Goal: Task Accomplishment & Management: Use online tool/utility

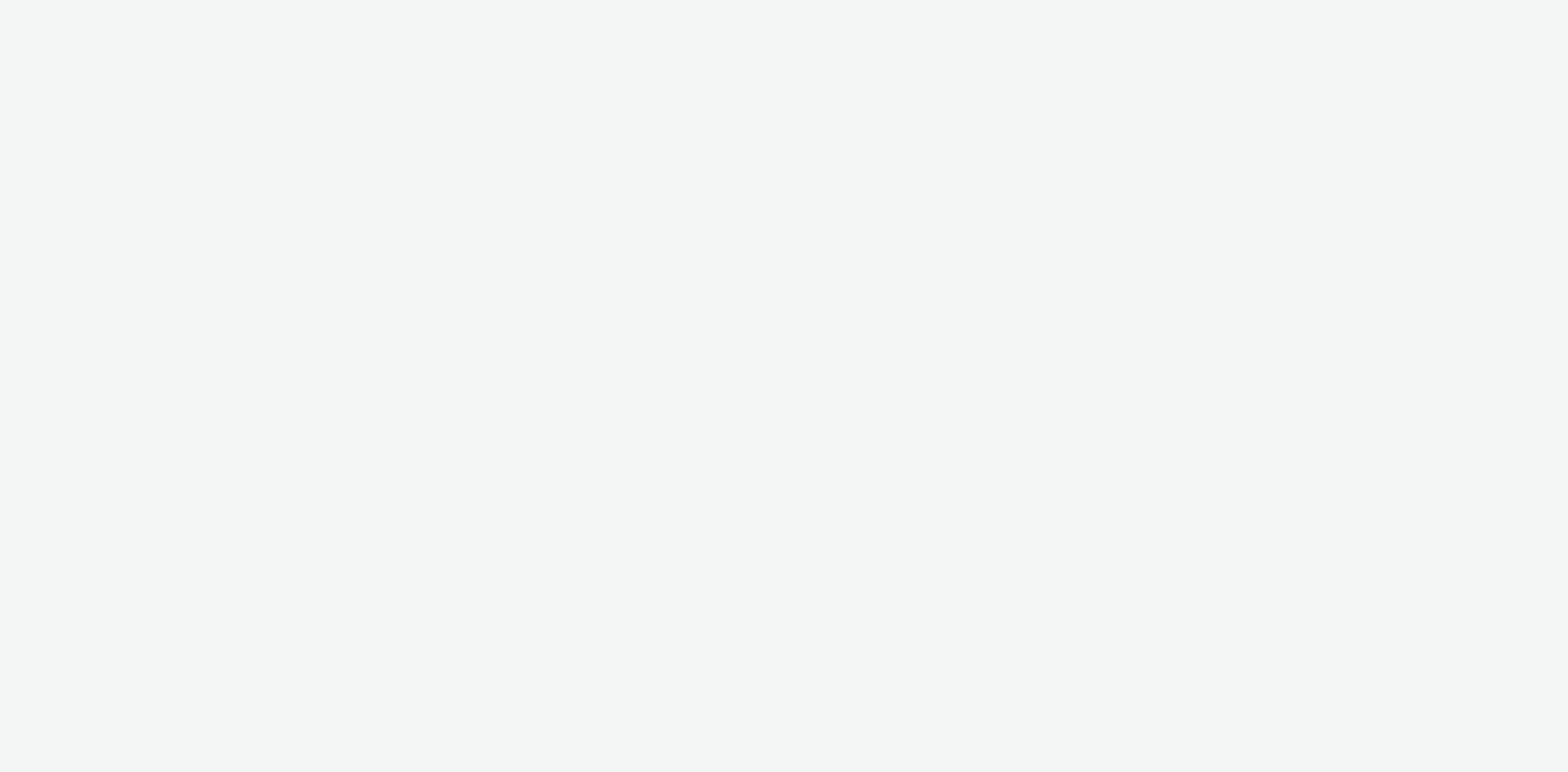
select select "d027da95-0097-4d0b-8b09-57dedb2e3a8d"
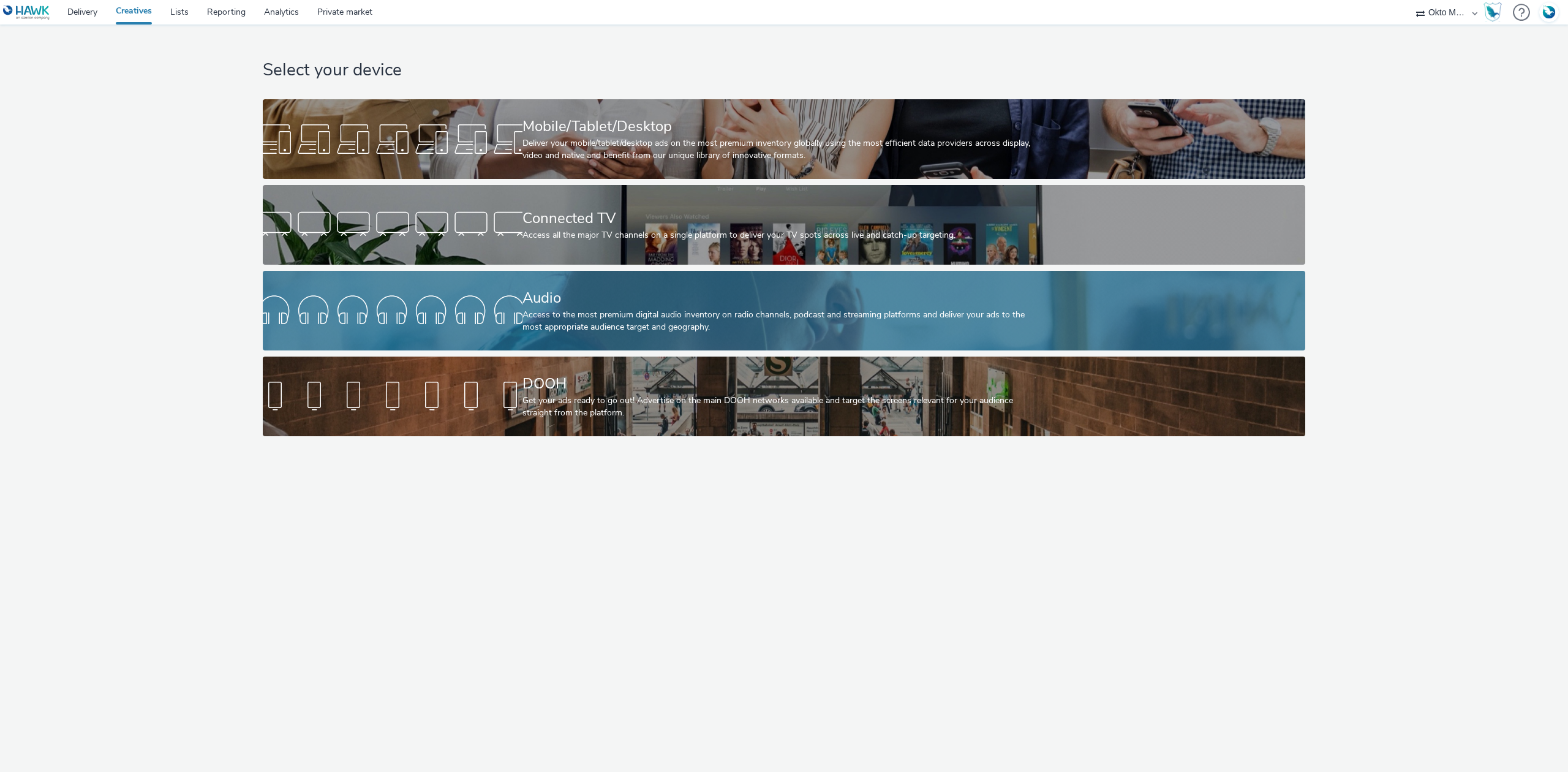
click at [555, 334] on div "Audio Access to the most premium digital audio inventory on radio channels, pod…" at bounding box center [782, 311] width 519 height 80
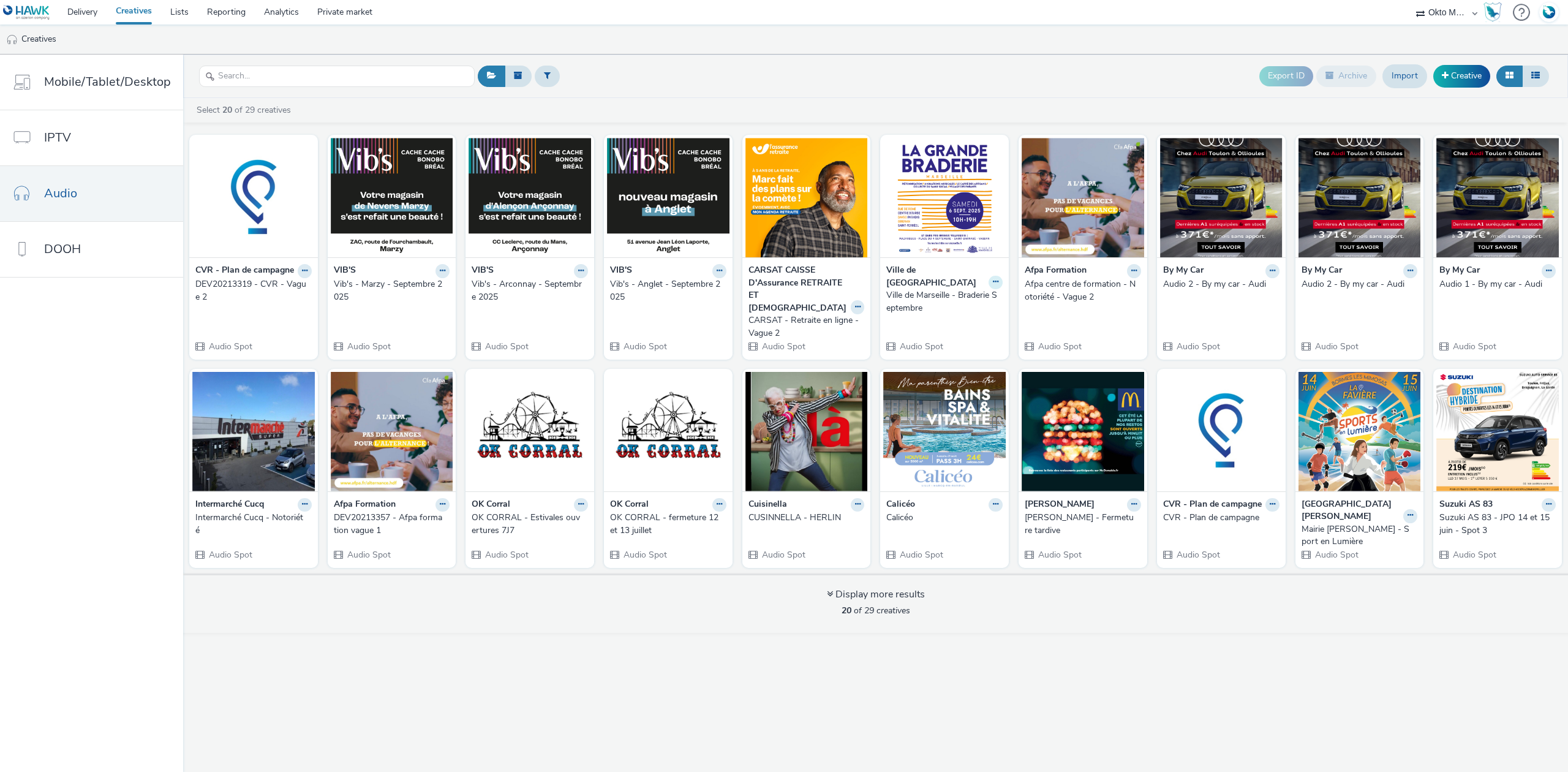
click at [993, 278] on icon at bounding box center [995, 282] width 5 height 8
click at [956, 298] on link "Edit" at bounding box center [957, 303] width 92 height 24
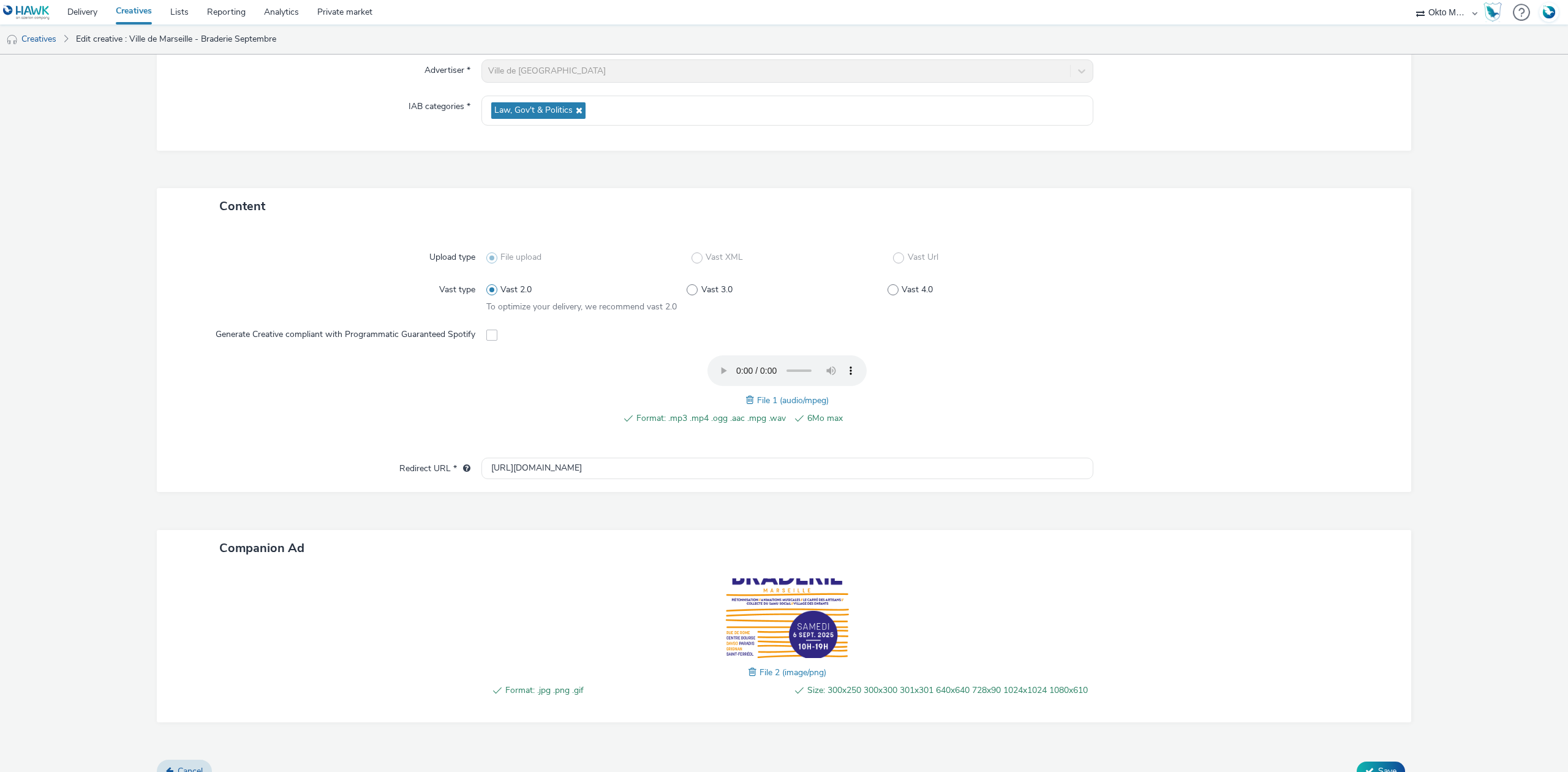
scroll to position [184, 0]
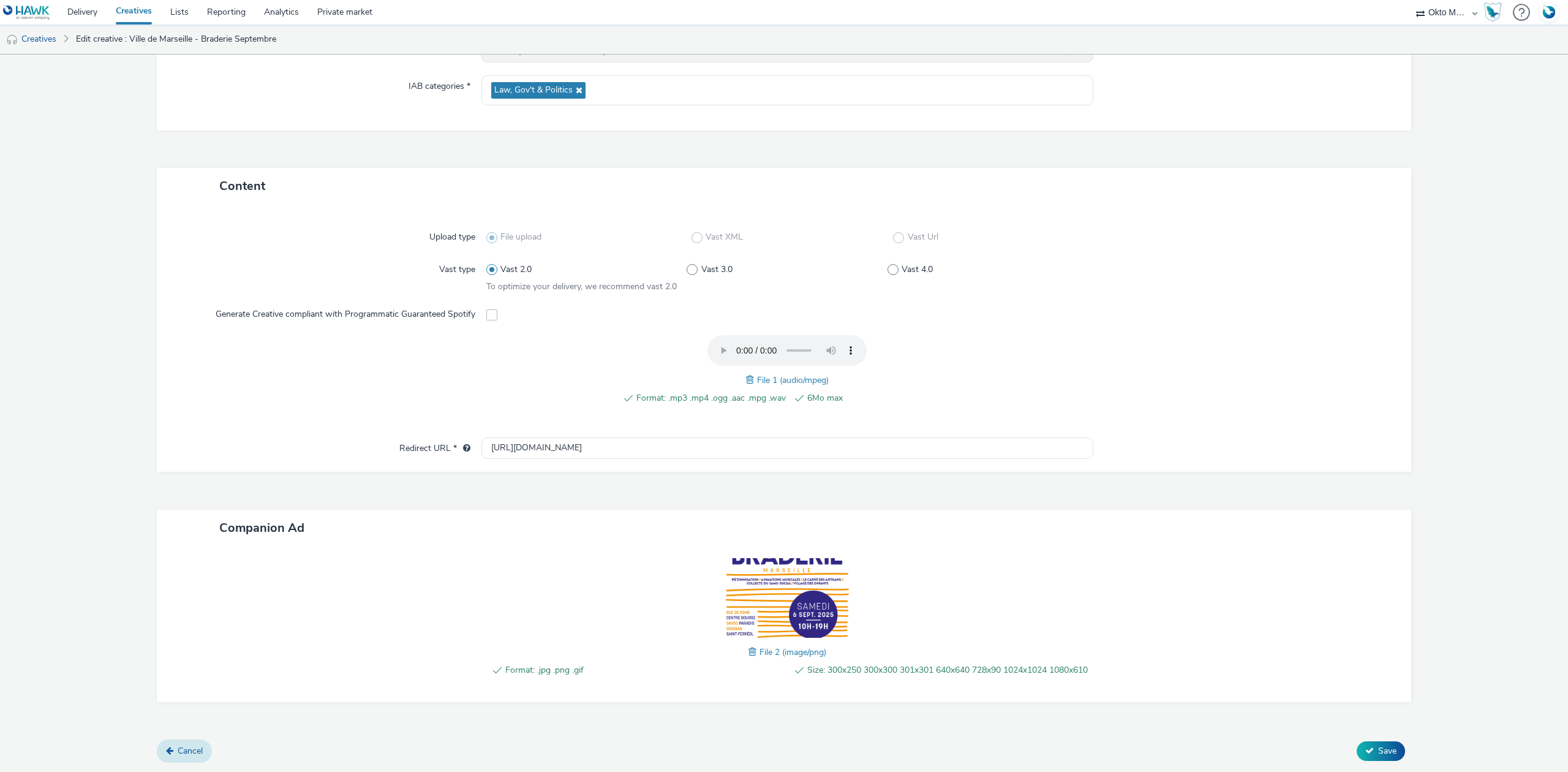
click at [182, 749] on span "Cancel" at bounding box center [190, 751] width 25 height 11
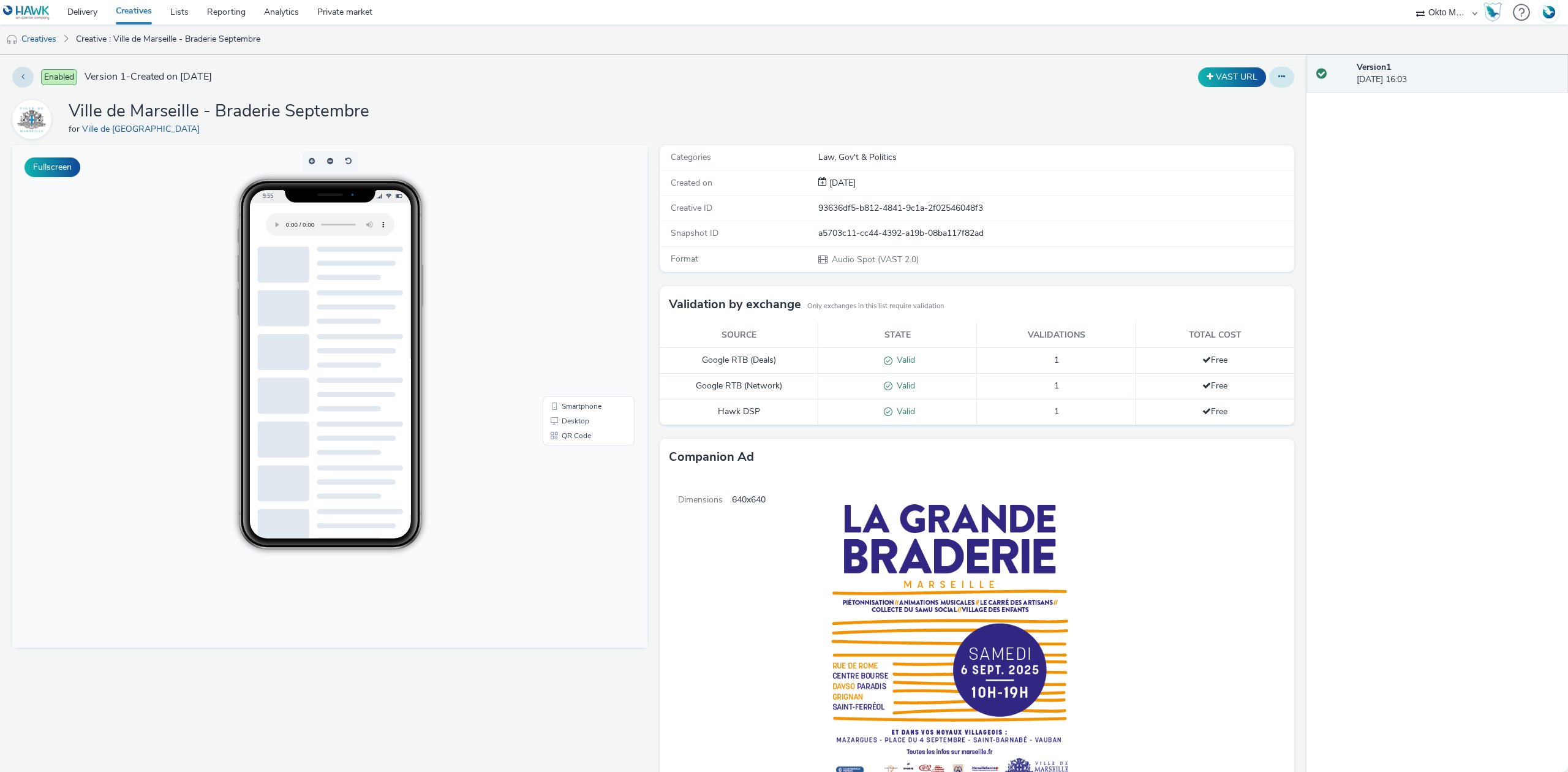
click at [1272, 71] on button at bounding box center [1281, 78] width 25 height 21
click at [1224, 128] on link "Duplicate" at bounding box center [1248, 126] width 92 height 24
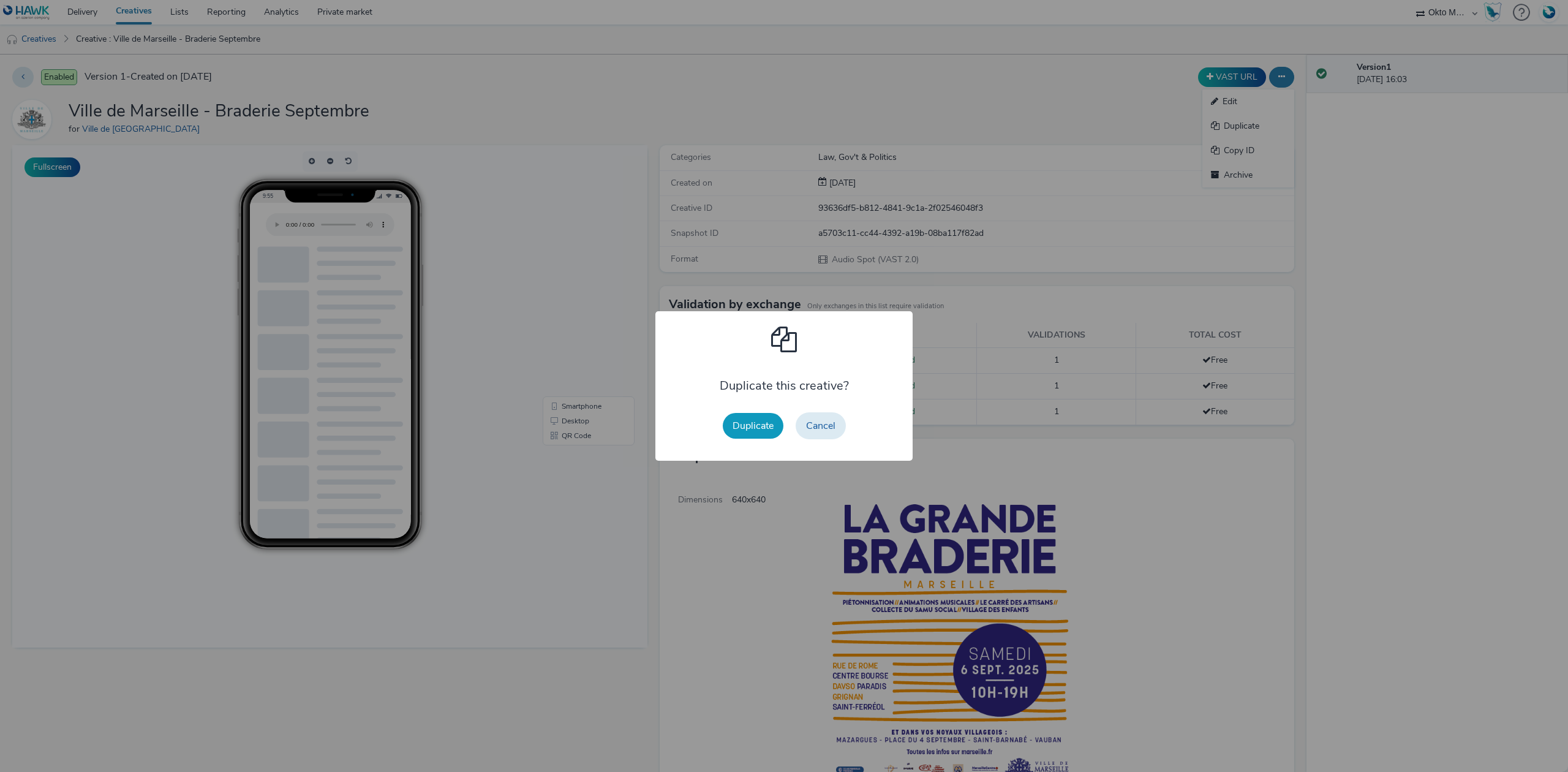
click at [750, 428] on button "Duplicate" at bounding box center [753, 426] width 60 height 26
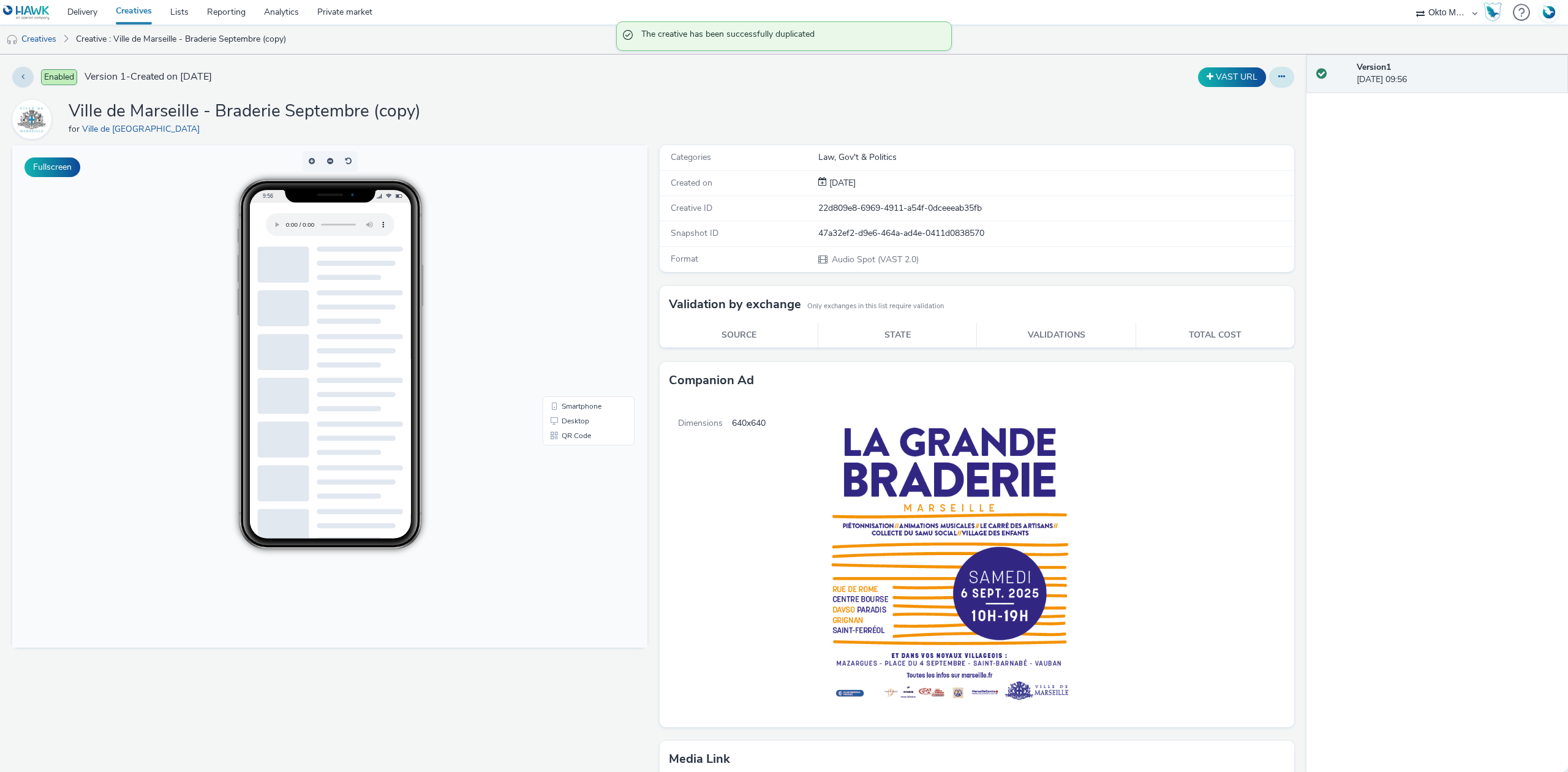
click at [1275, 77] on button at bounding box center [1281, 78] width 25 height 21
click at [1246, 108] on link "Edit" at bounding box center [1248, 102] width 92 height 24
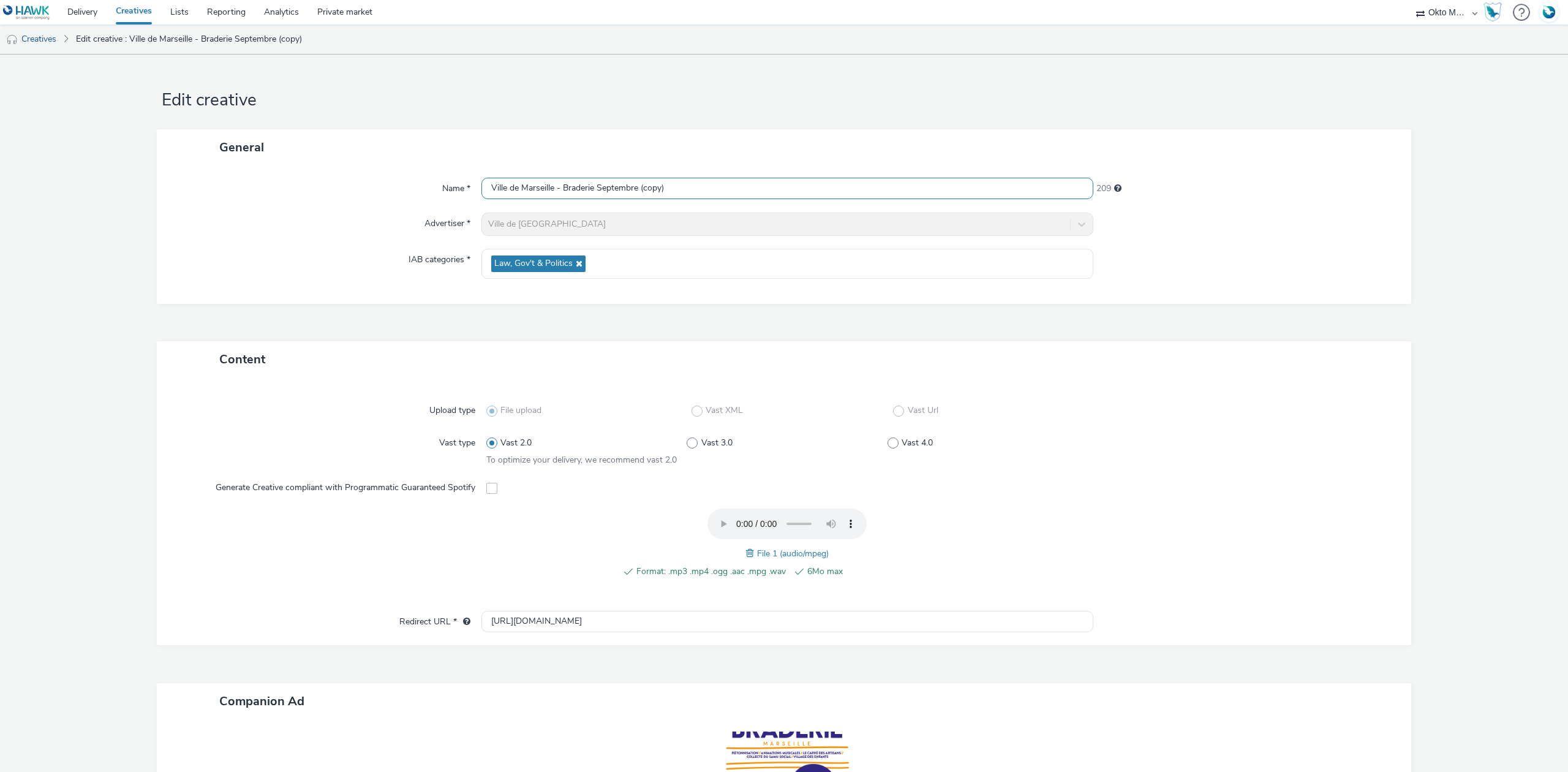
drag, startPoint x: 672, startPoint y: 189, endPoint x: 638, endPoint y: 189, distance: 34.0
click at [638, 189] on input "Ville de Marseille - Braderie Septembre (copy)" at bounding box center [787, 189] width 612 height 21
type input "Ville de Marseille - Braderie Septembre - V2"
click at [209, 236] on div "Advertiser *" at bounding box center [325, 224] width 312 height 23
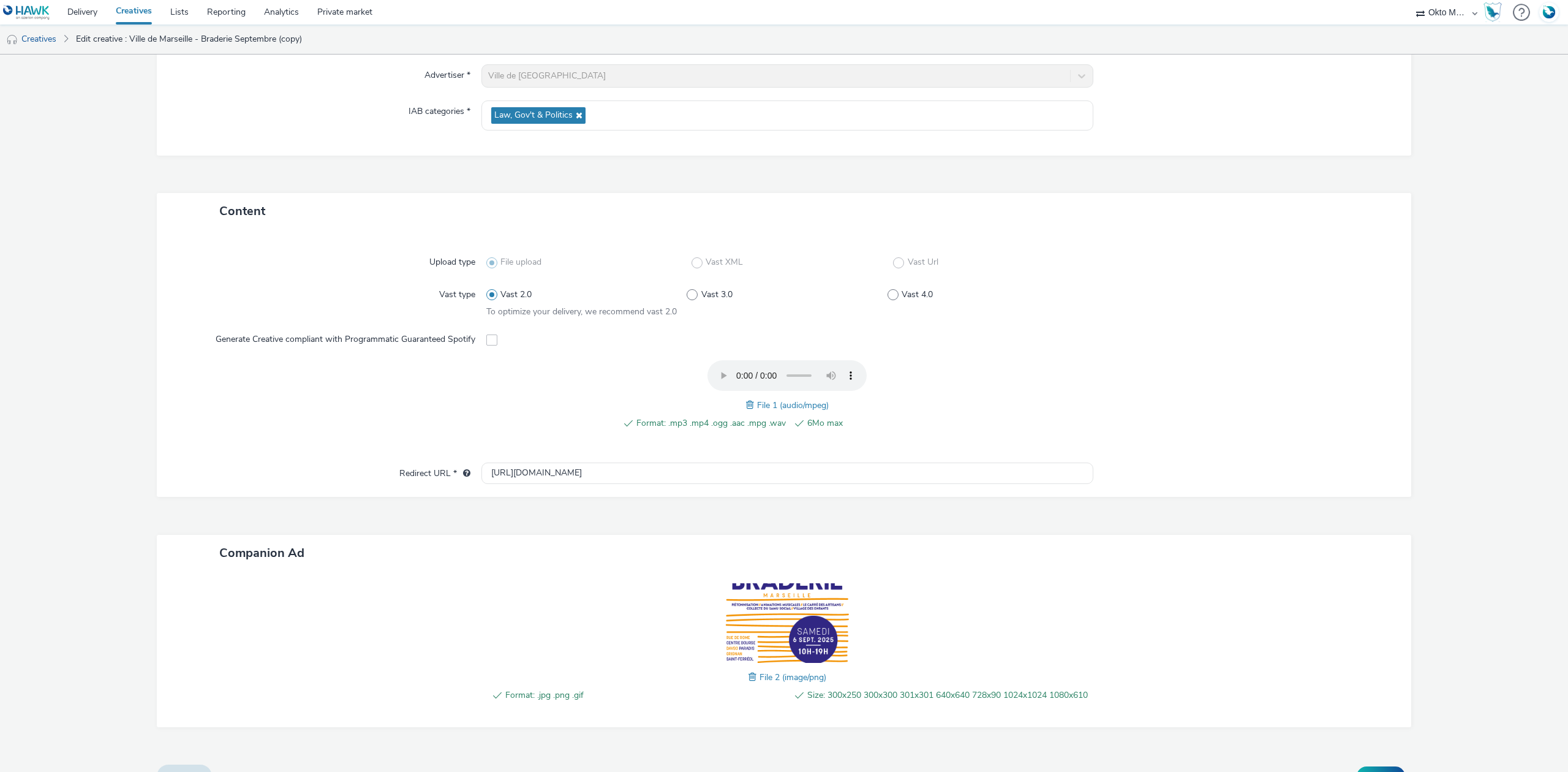
scroll to position [184, 0]
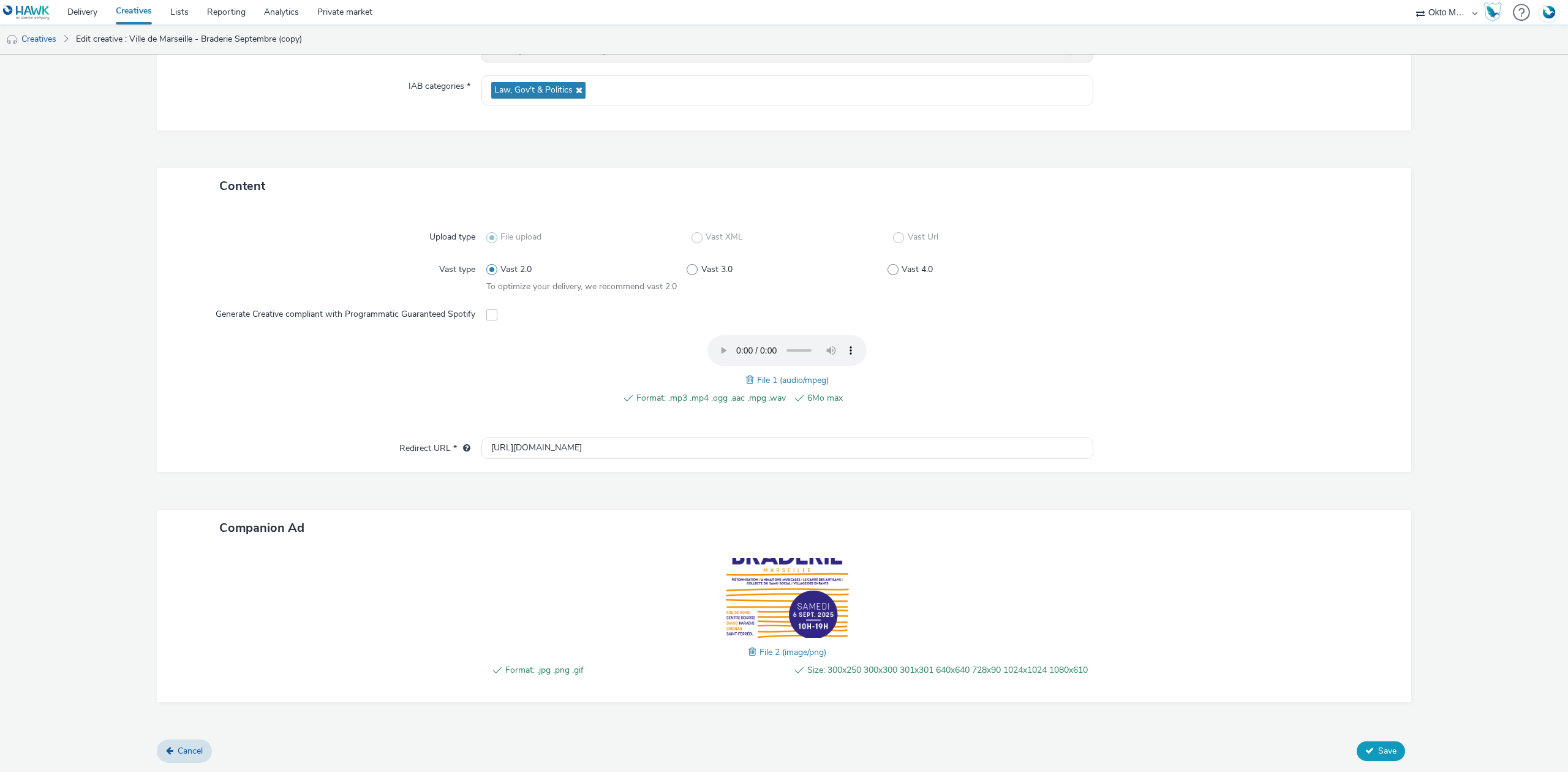
click at [1362, 758] on button "Save" at bounding box center [1381, 752] width 48 height 20
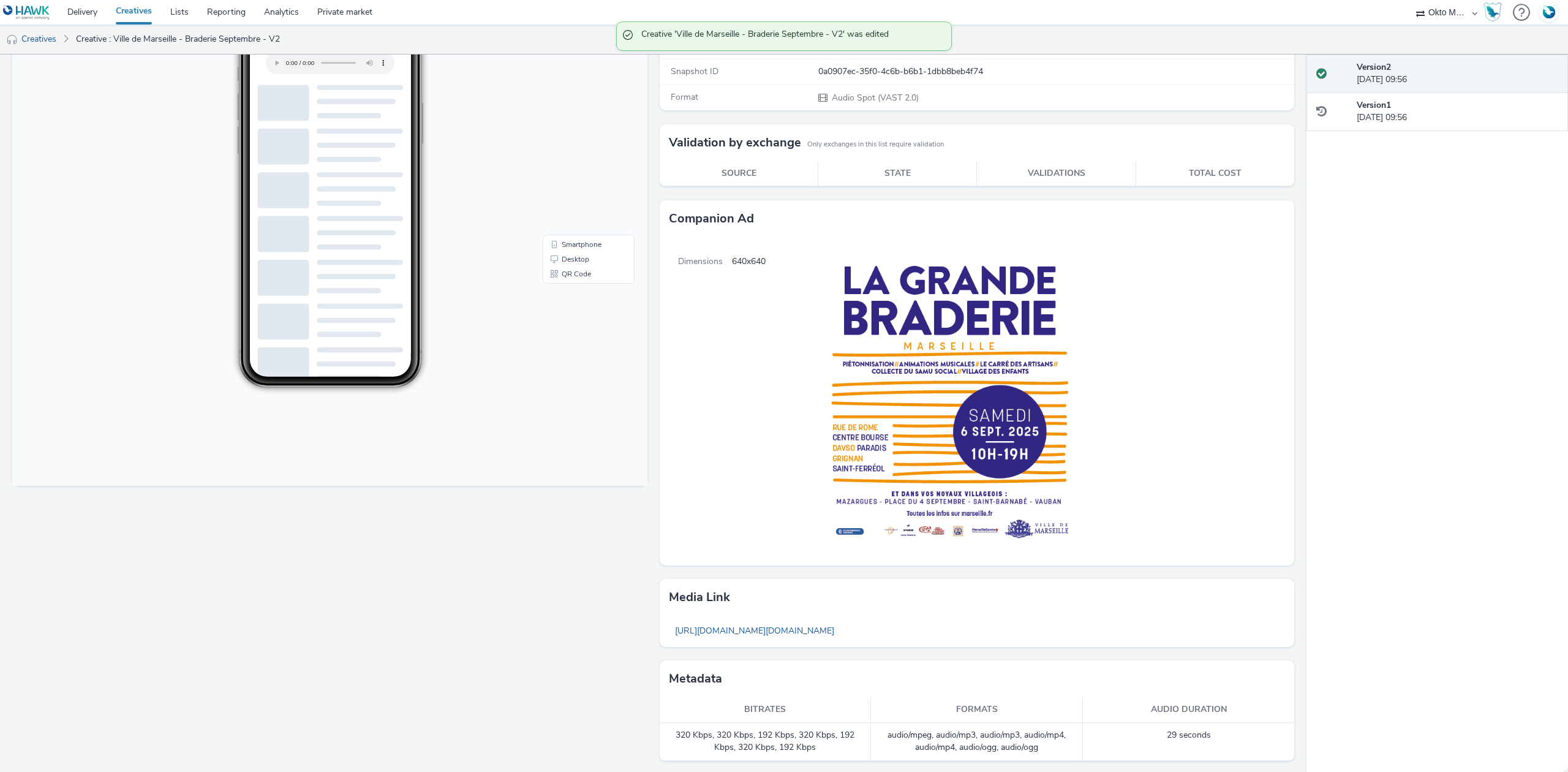
scroll to position [165, 0]
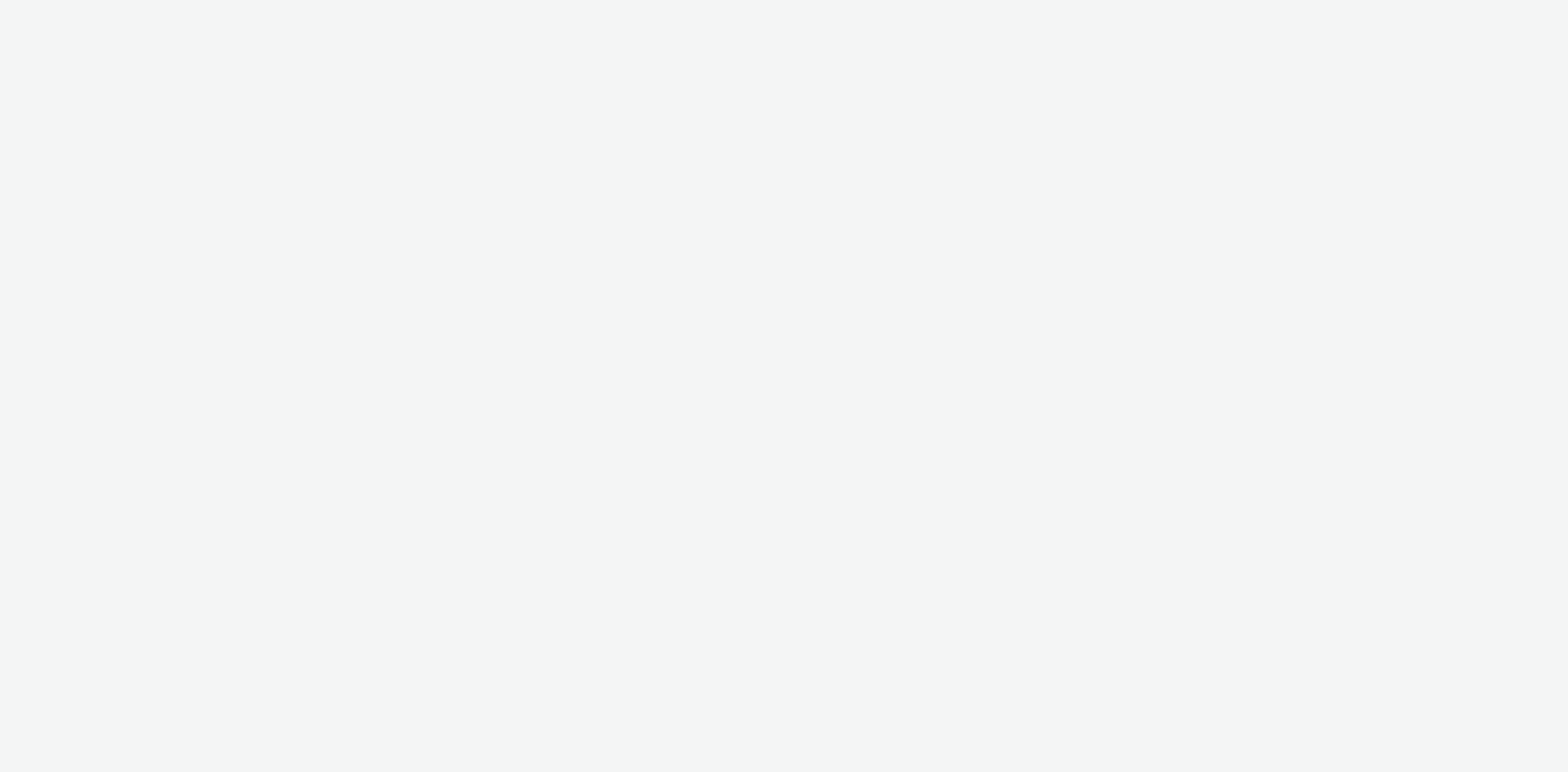
select select "d027da95-0097-4d0b-8b09-57dedb2e3a8d"
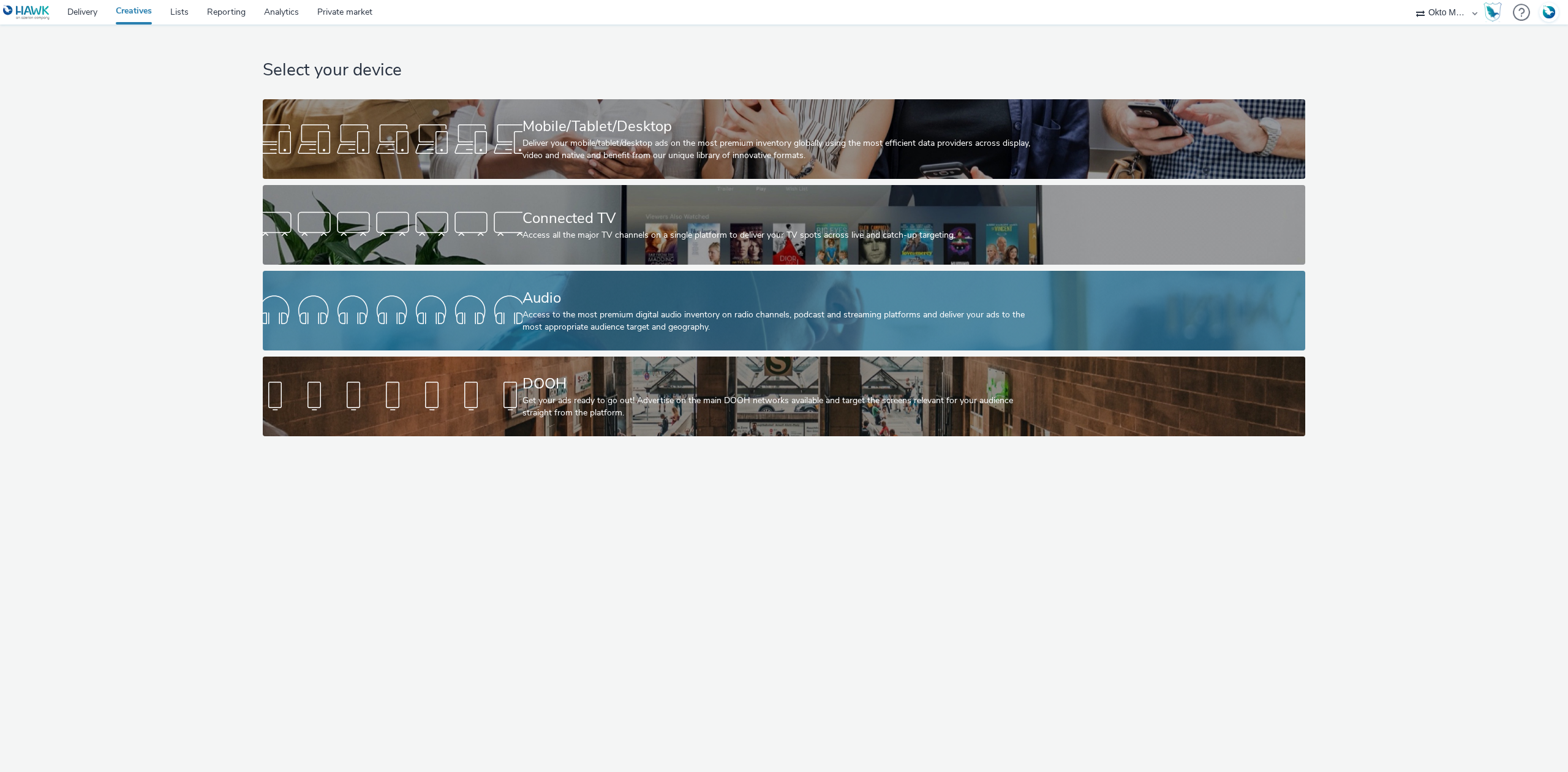
click at [532, 300] on div "Audio" at bounding box center [782, 298] width 519 height 21
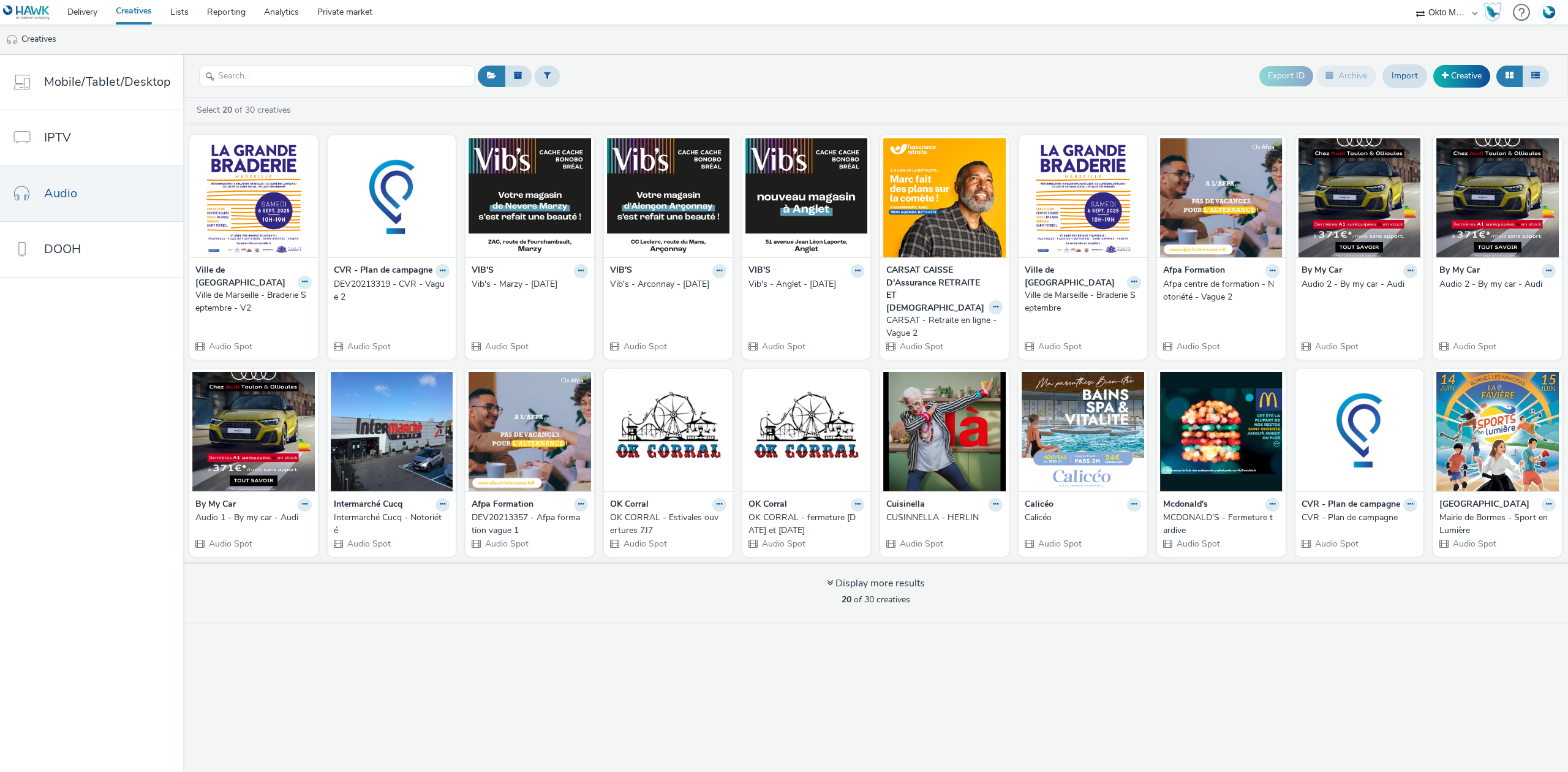
click at [302, 278] on icon at bounding box center [304, 282] width 5 height 8
click at [265, 368] on link "Archive" at bounding box center [266, 377] width 92 height 24
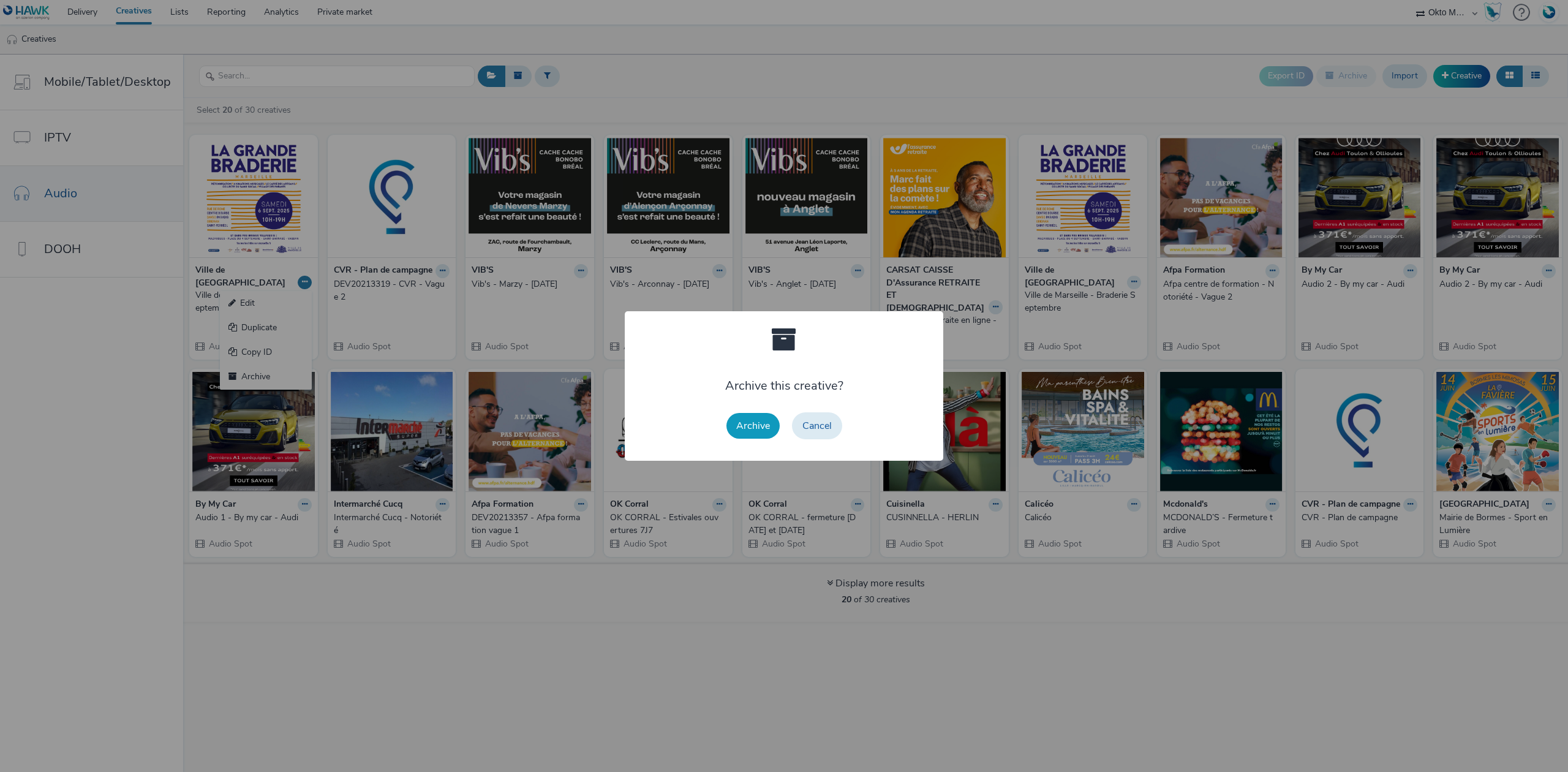
click at [752, 429] on button "Archive" at bounding box center [753, 426] width 54 height 26
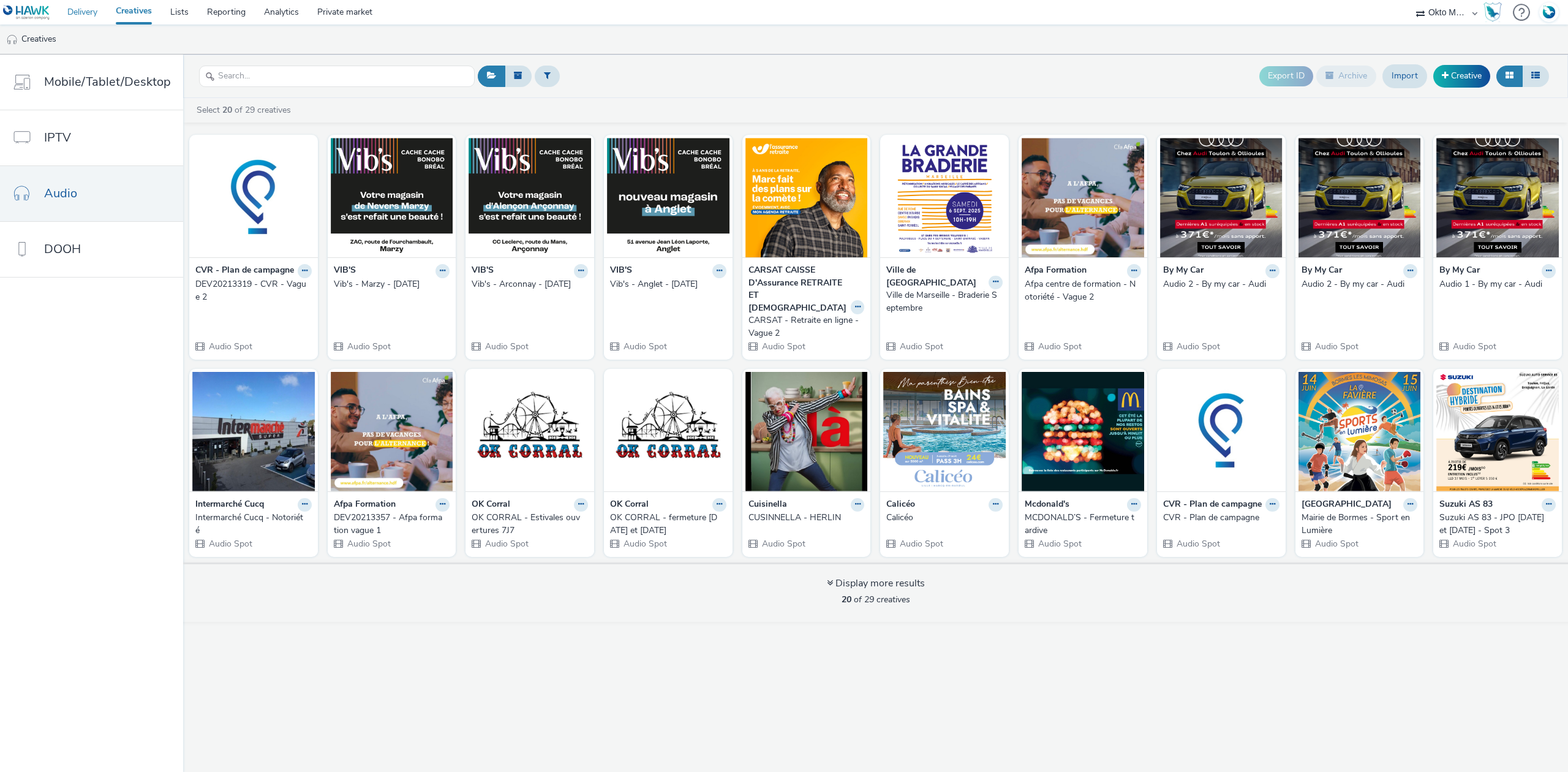
click at [87, 23] on link "Delivery" at bounding box center [82, 12] width 48 height 24
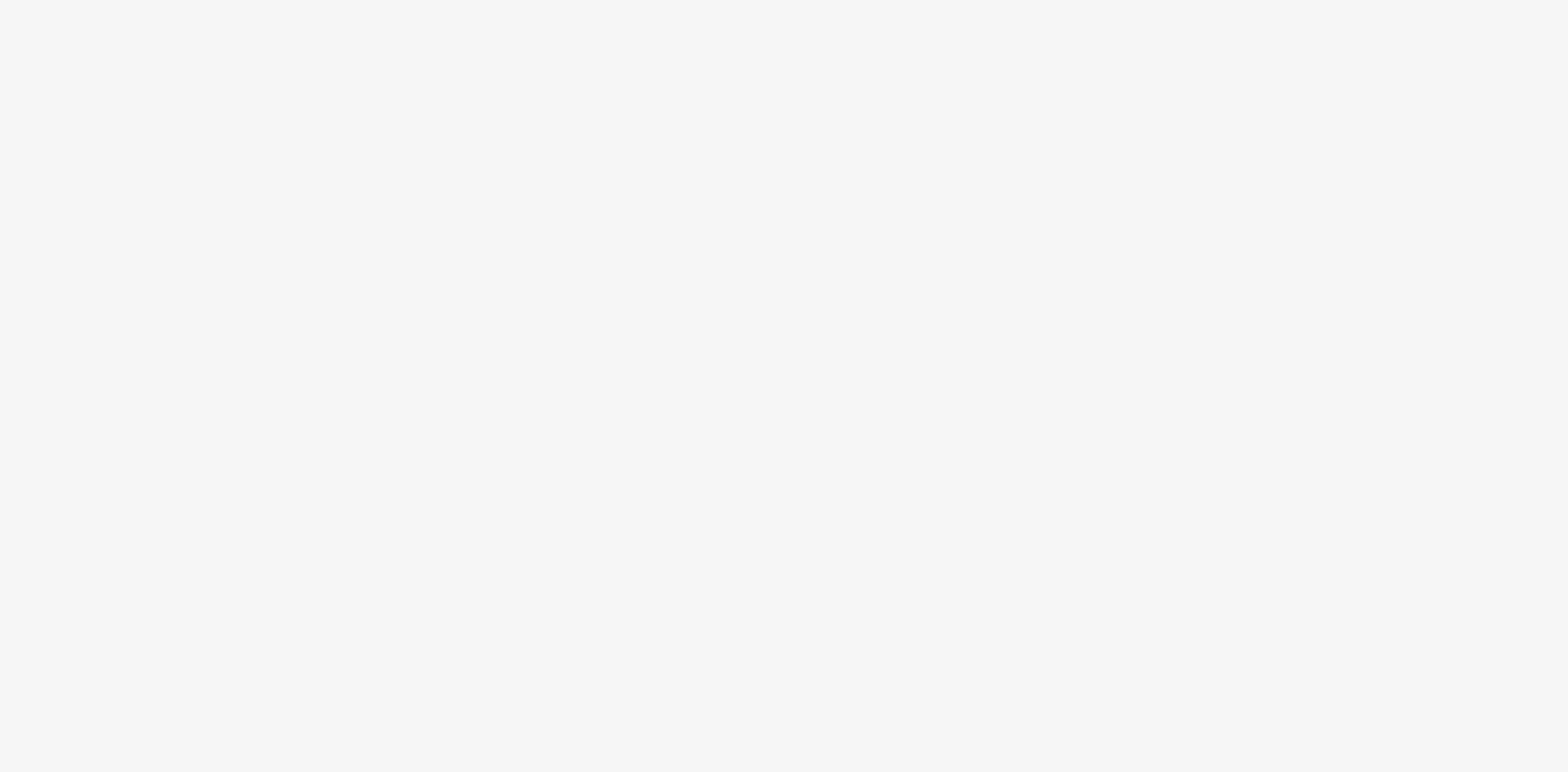
select select "d027da95-0097-4d0b-8b09-57dedb2e3a8d"
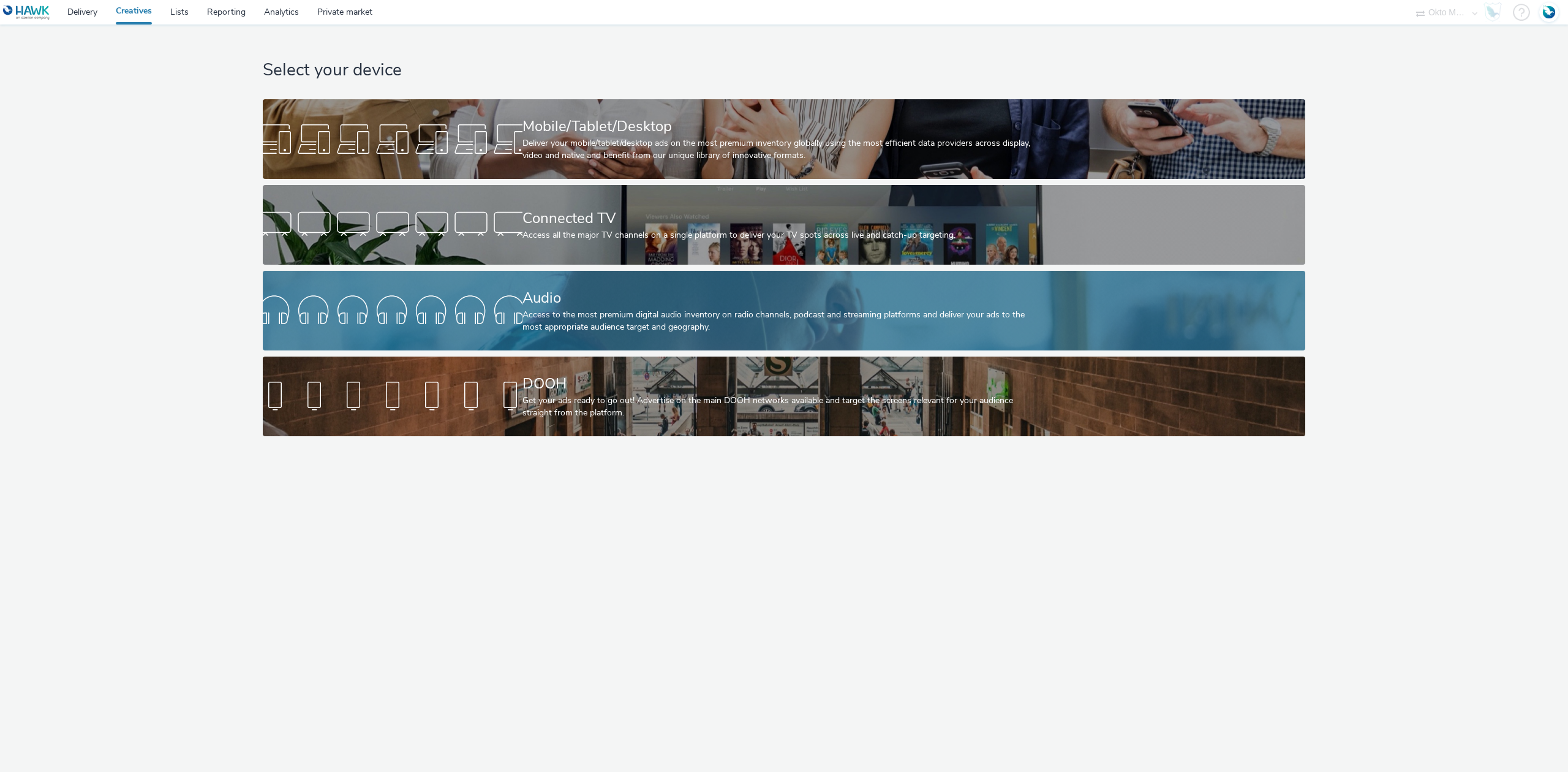
click at [919, 315] on div "Access to the most premium digital audio inventory on radio channels, podcast a…" at bounding box center [782, 321] width 519 height 25
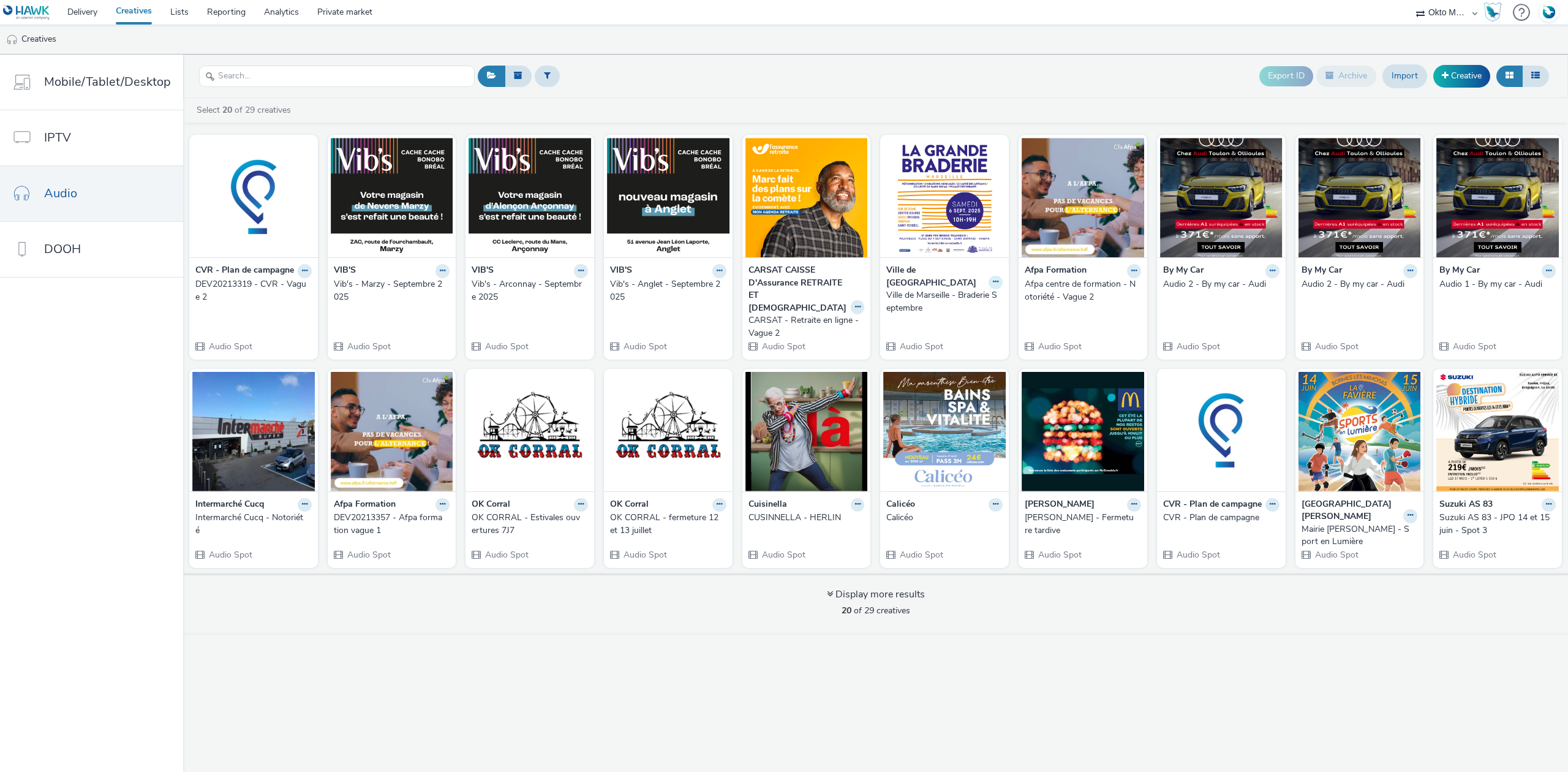
click at [993, 278] on icon at bounding box center [995, 282] width 5 height 8
click at [931, 197] on img at bounding box center [944, 198] width 122 height 119
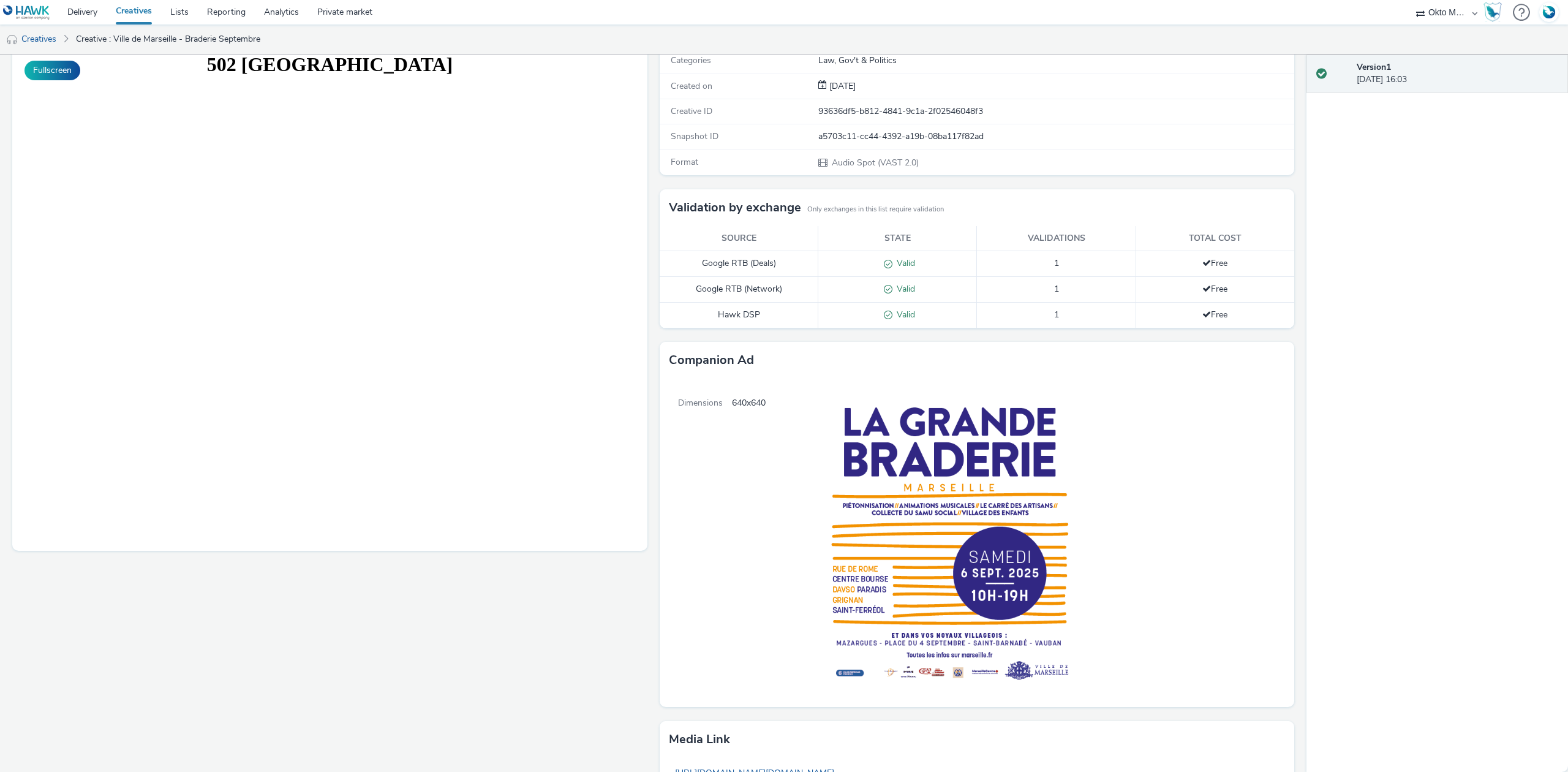
scroll to position [244, 0]
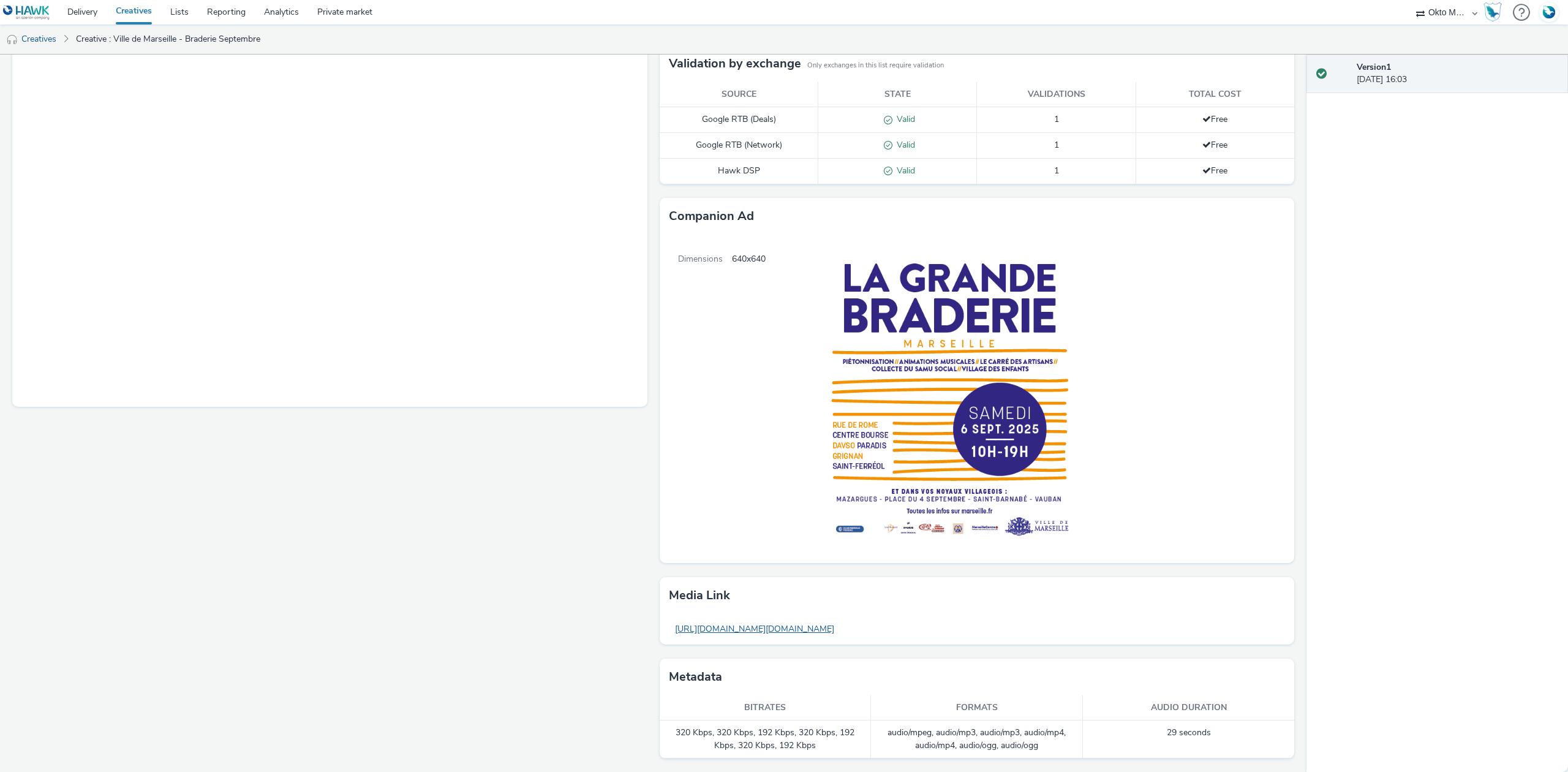
click at [743, 628] on link "[URL][DOMAIN_NAME][DOMAIN_NAME]" at bounding box center [754, 629] width 171 height 24
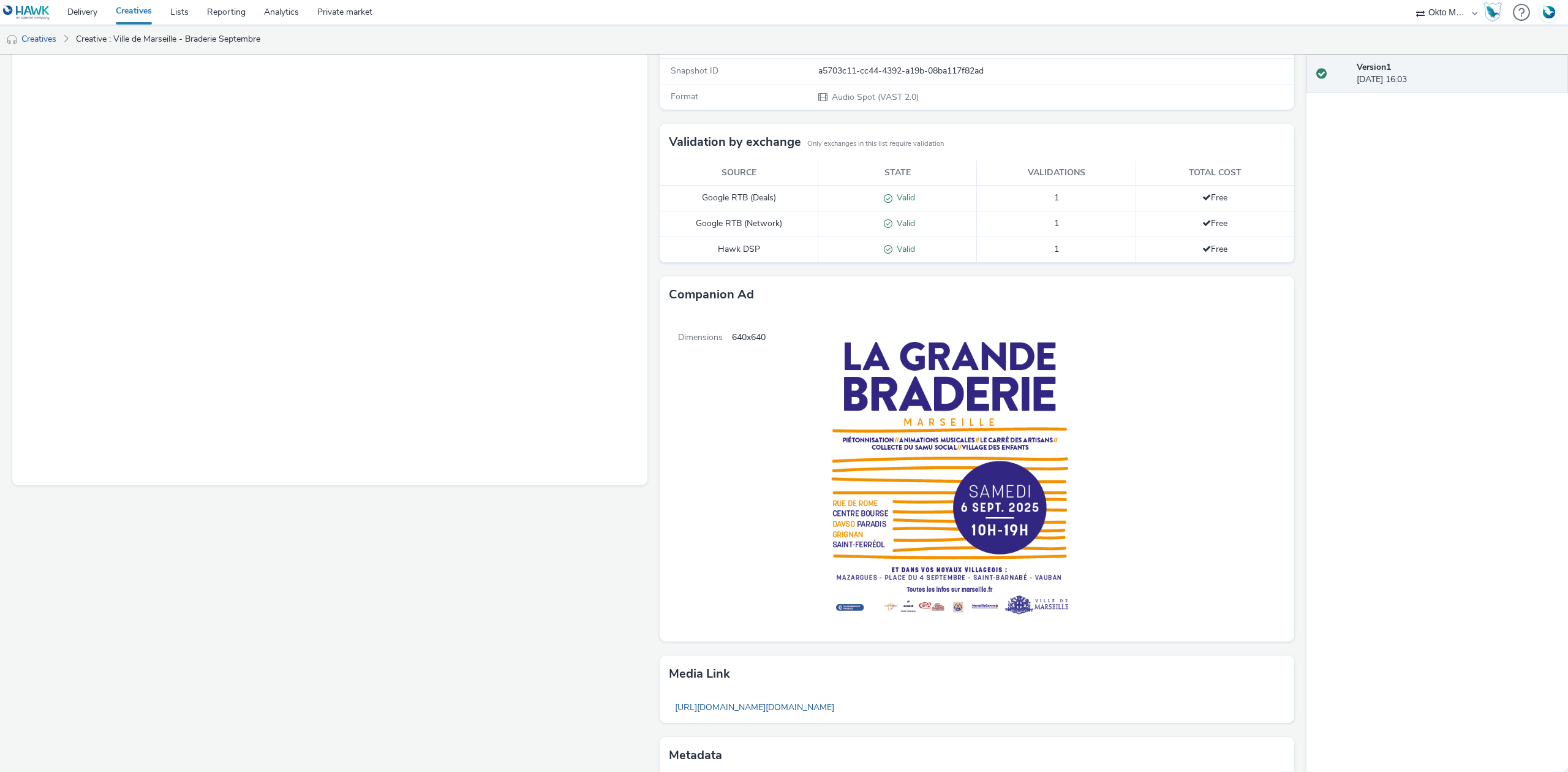
scroll to position [0, 0]
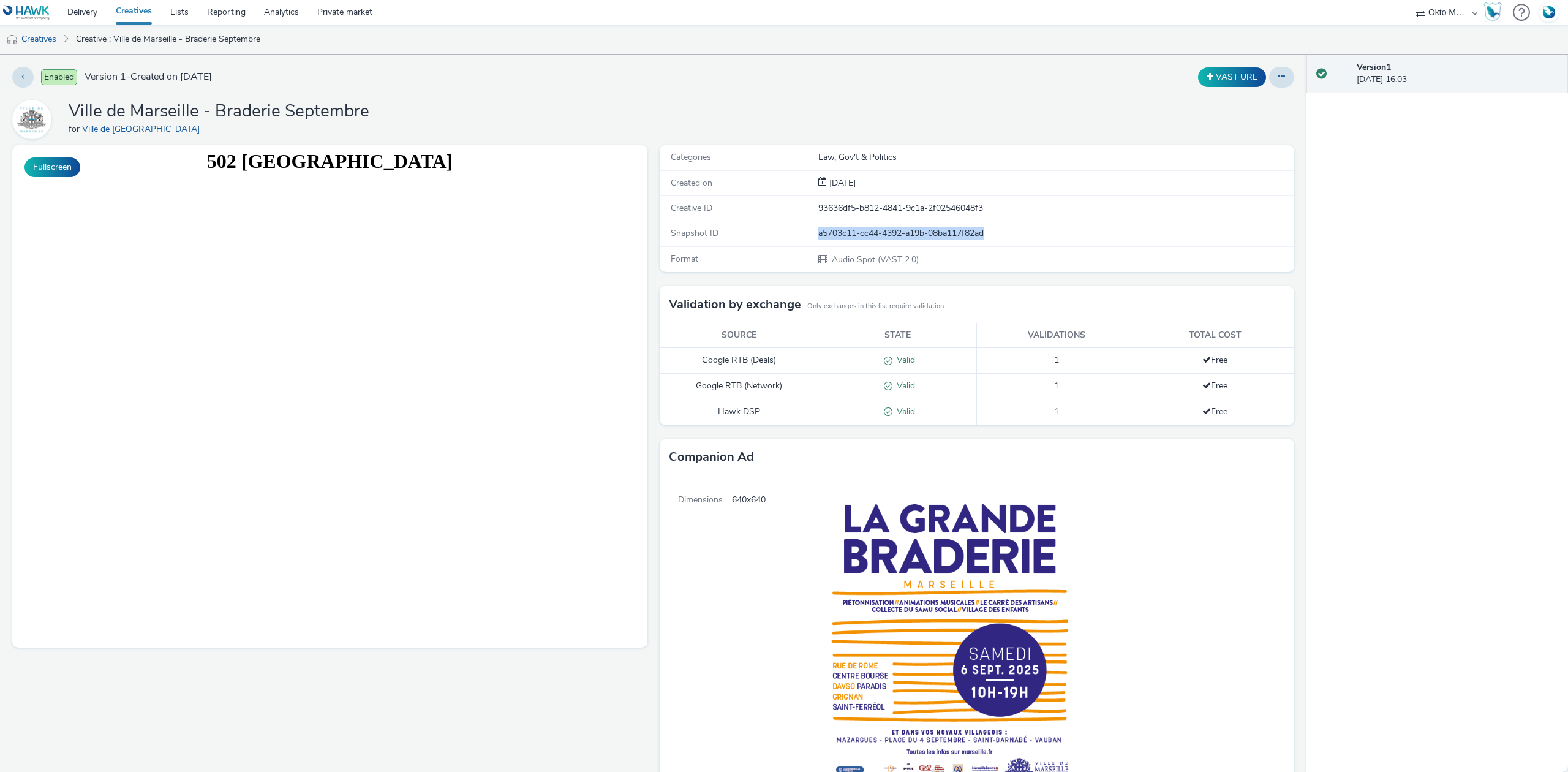
drag, startPoint x: 983, startPoint y: 236, endPoint x: 811, endPoint y: 236, distance: 172.0
click at [818, 236] on div "a5703c11-cc44-4392-a19b-08ba117f82ad" at bounding box center [1056, 233] width 475 height 12
copy div "a5703c11-cc44-4392-a19b-08ba117f82ad"
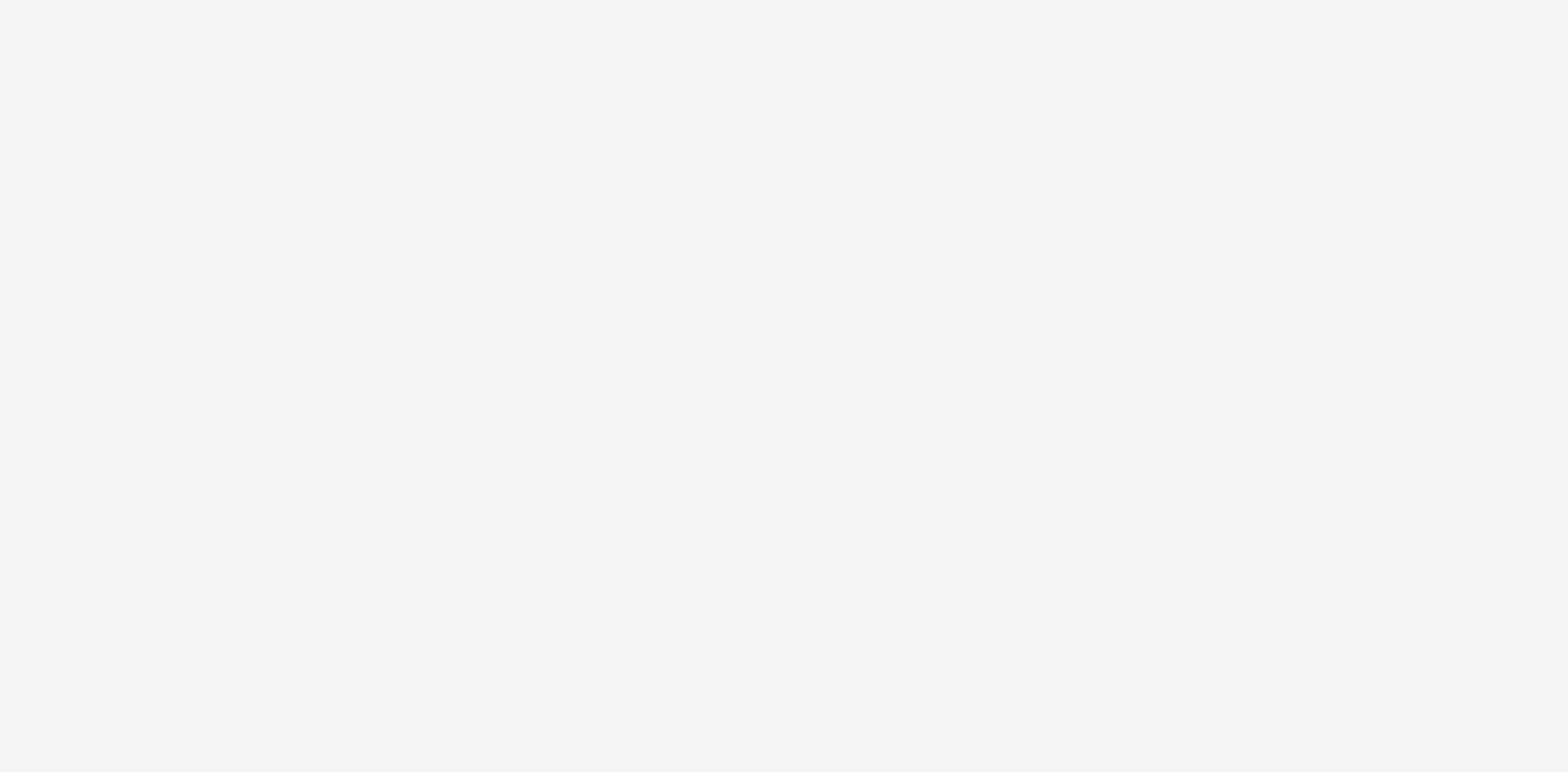
select select "d027da95-0097-4d0b-8b09-57dedb2e3a8d"
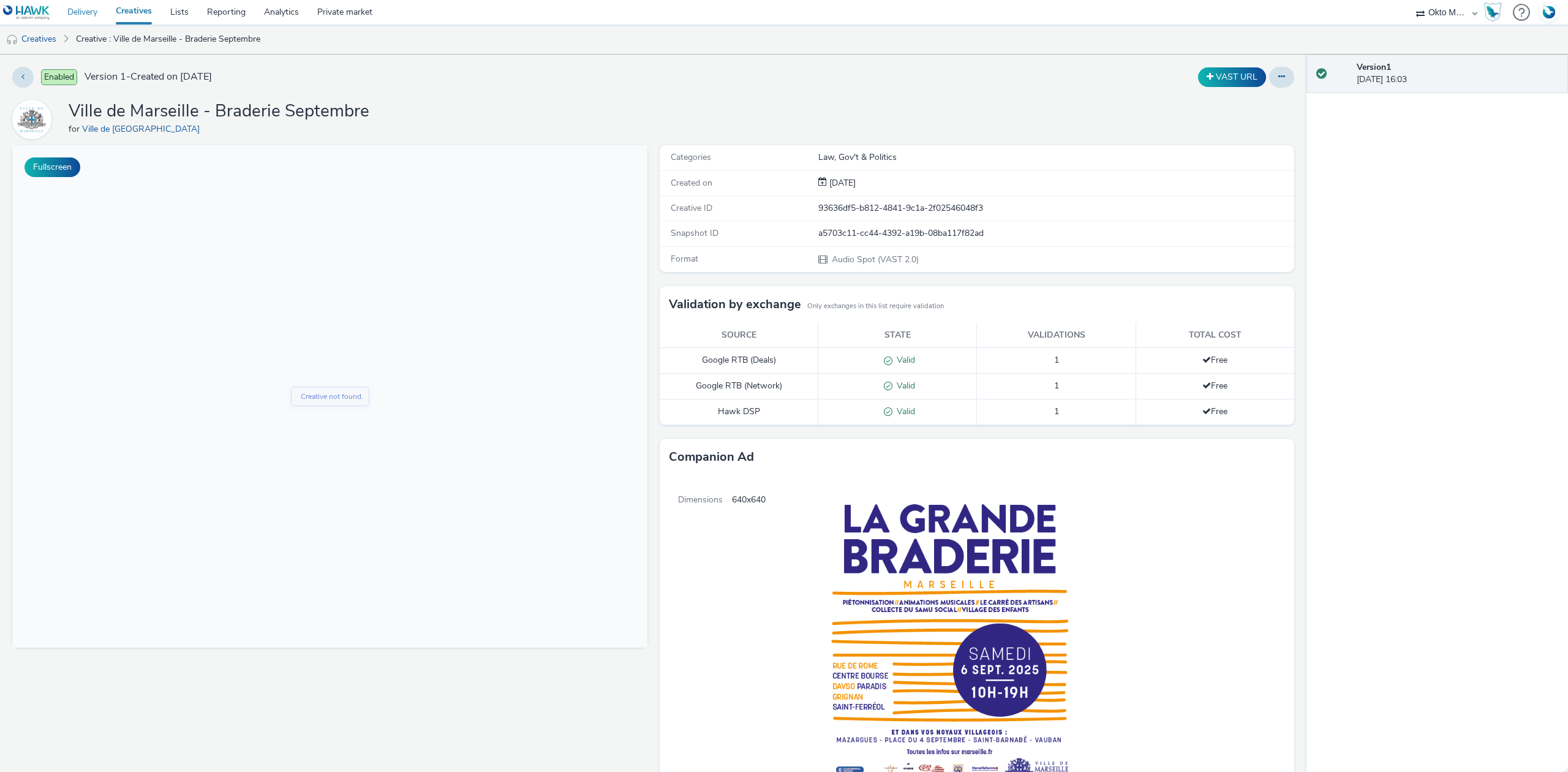
click at [74, 12] on link "Delivery" at bounding box center [82, 12] width 48 height 24
